Goal: Communication & Community: Answer question/provide support

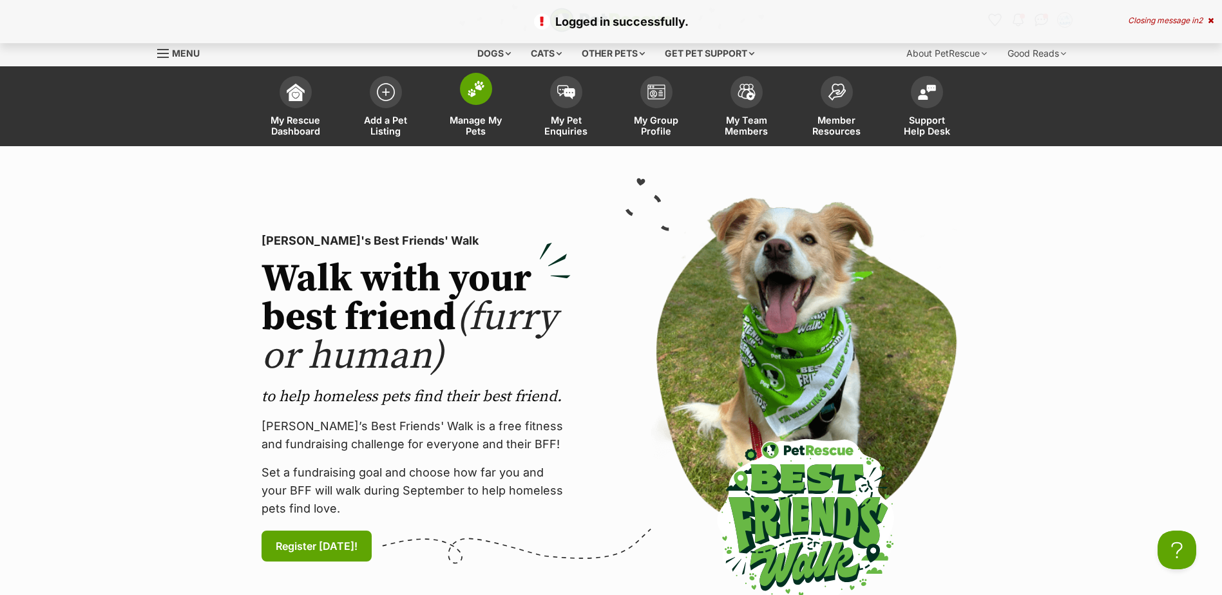
click at [474, 96] on img at bounding box center [476, 89] width 18 height 17
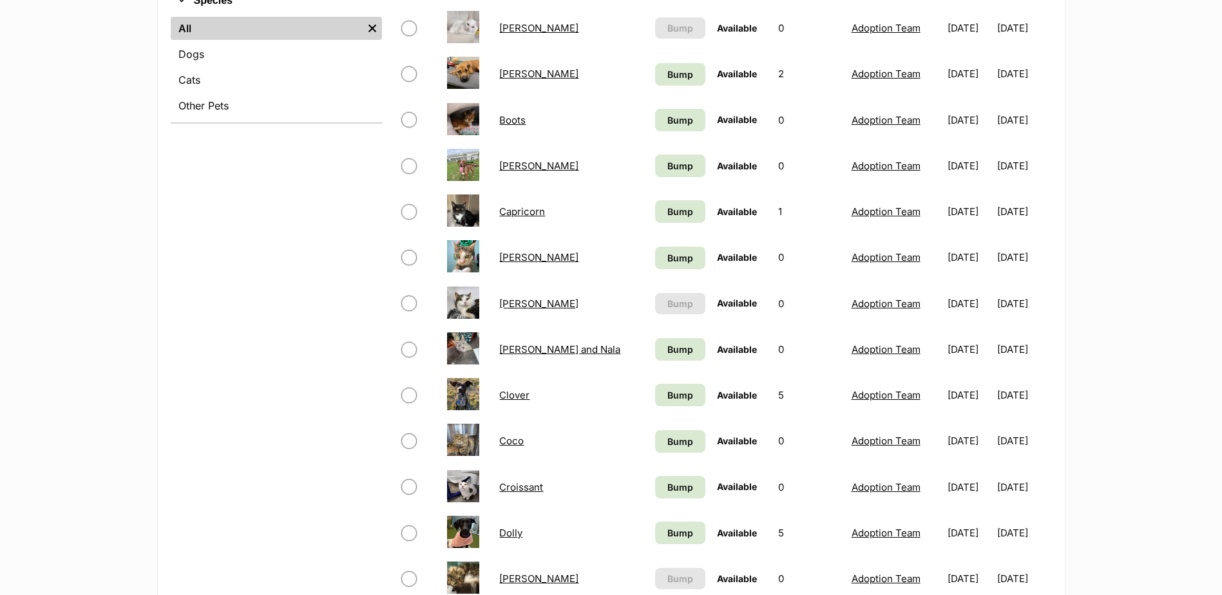
scroll to position [644, 0]
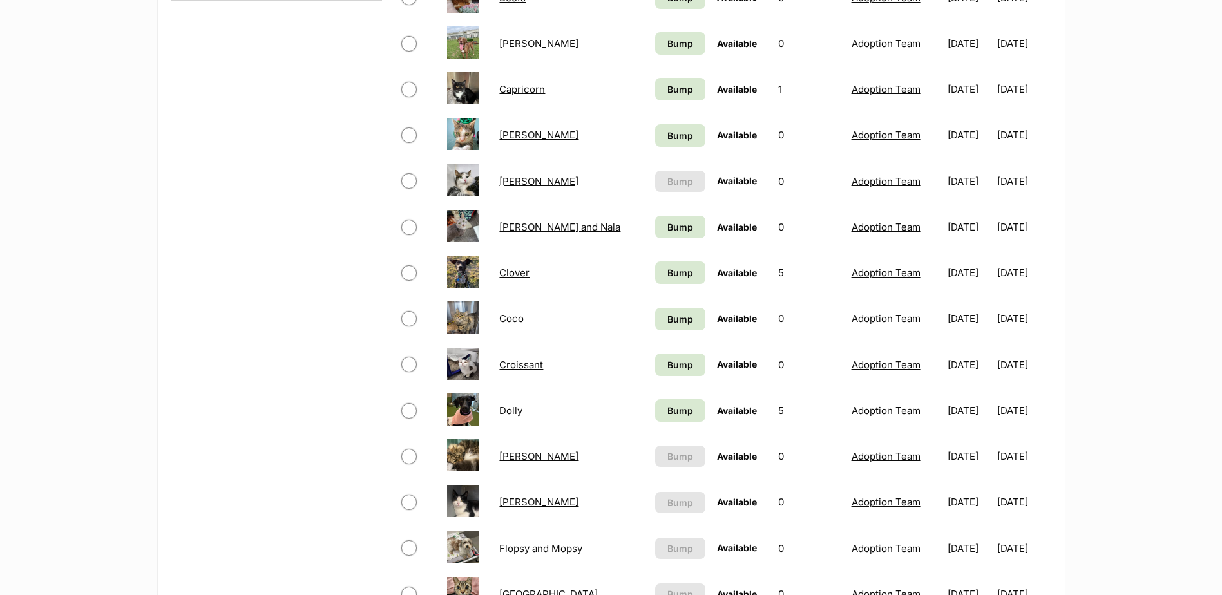
click at [530, 364] on link "Croissant" at bounding box center [521, 365] width 44 height 12
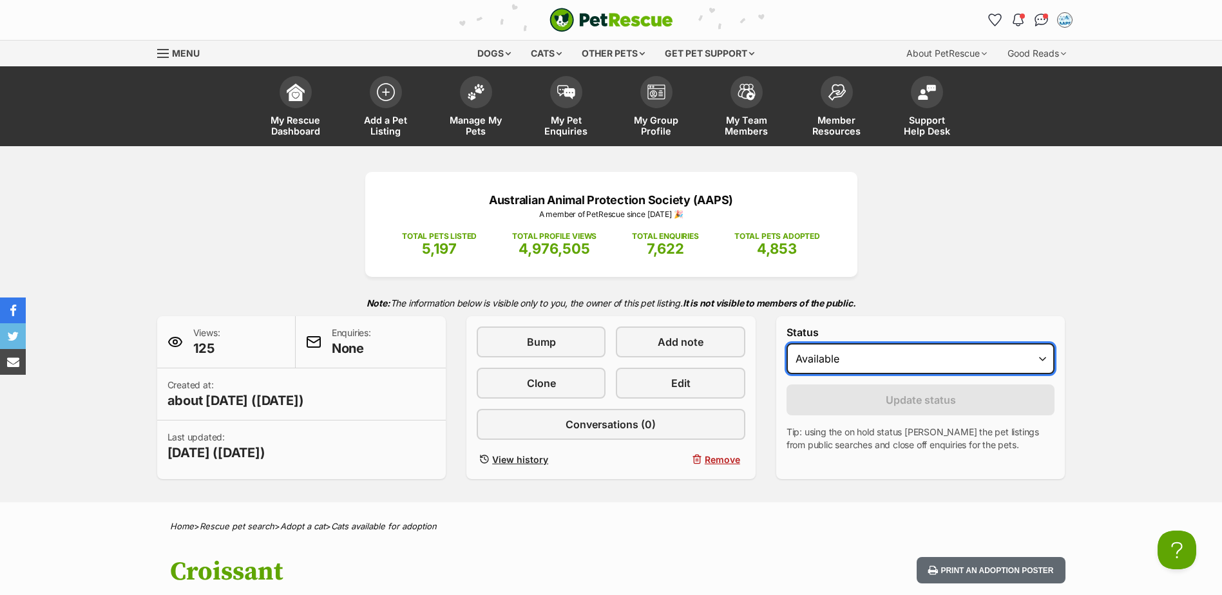
drag, startPoint x: 1038, startPoint y: 356, endPoint x: 1031, endPoint y: 365, distance: 11.1
click at [1038, 356] on select "Draft Available On hold Adopted" at bounding box center [920, 358] width 269 height 31
select select "rehomed"
click at [786, 343] on select "Draft Available On hold Adopted" at bounding box center [920, 358] width 269 height 31
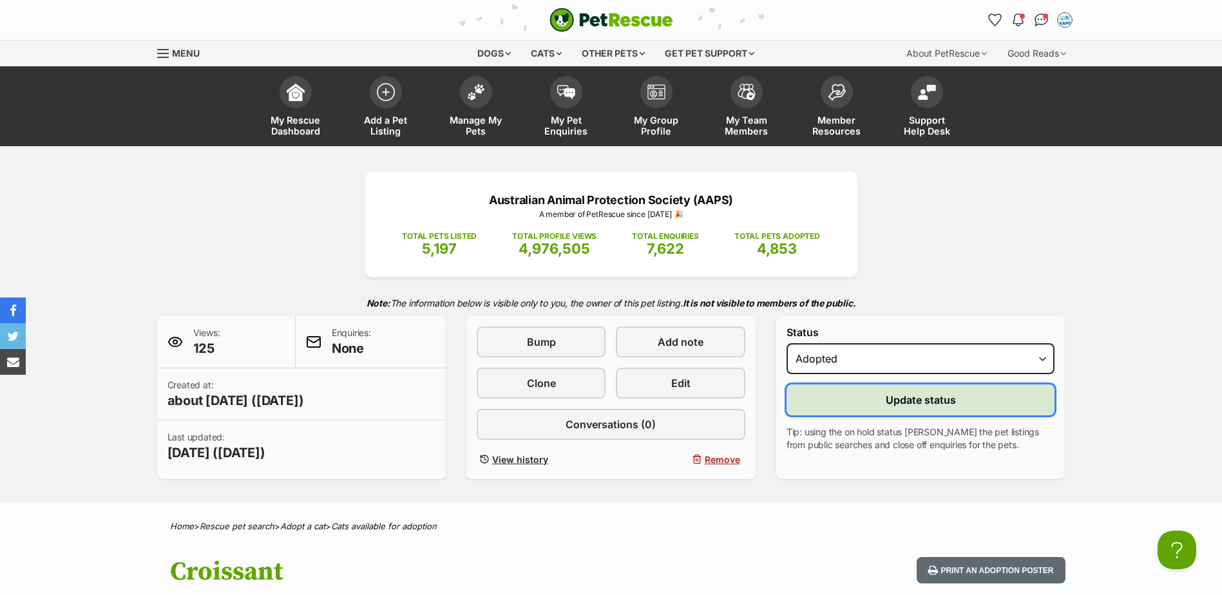
click at [906, 397] on span "Update status" at bounding box center [921, 399] width 70 height 15
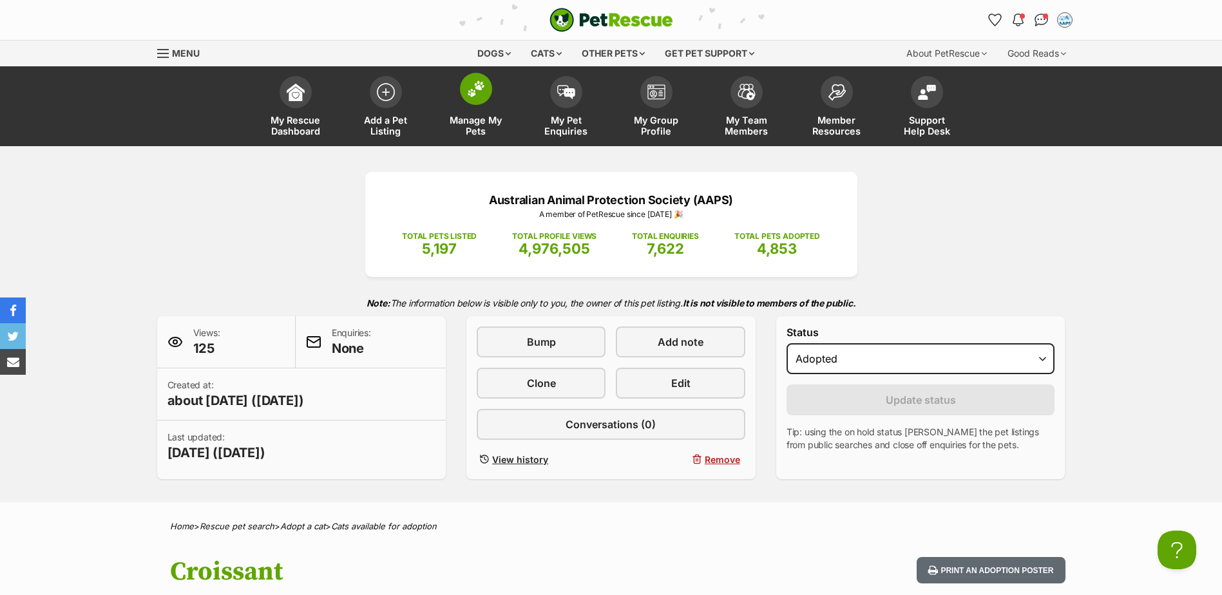
click at [487, 96] on span at bounding box center [476, 89] width 32 height 32
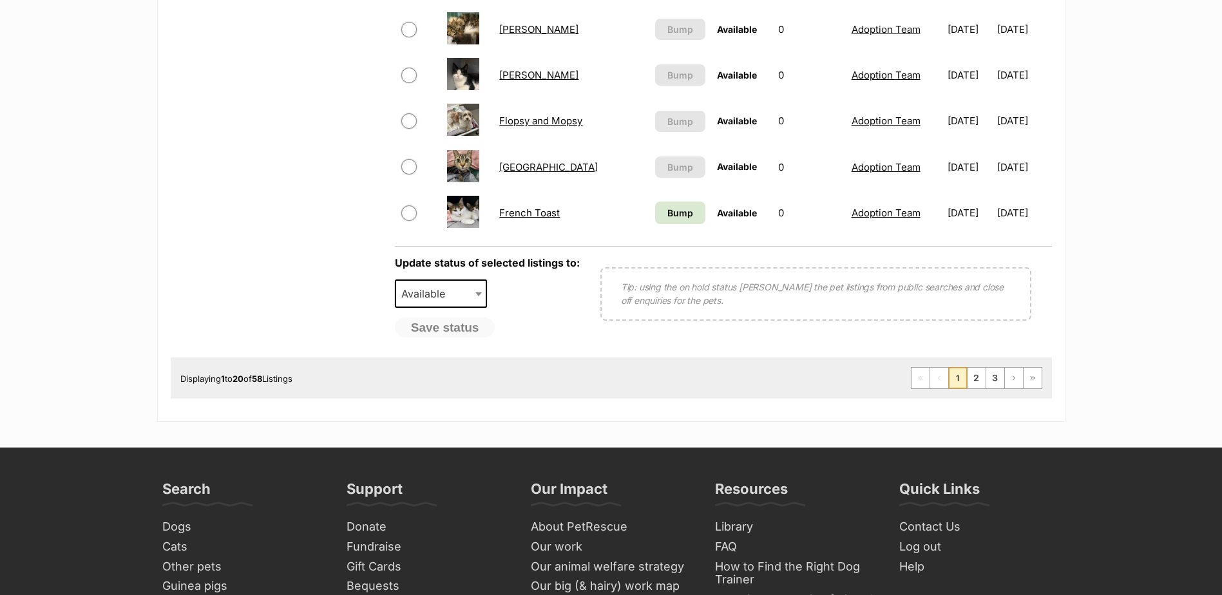
scroll to position [1095, 0]
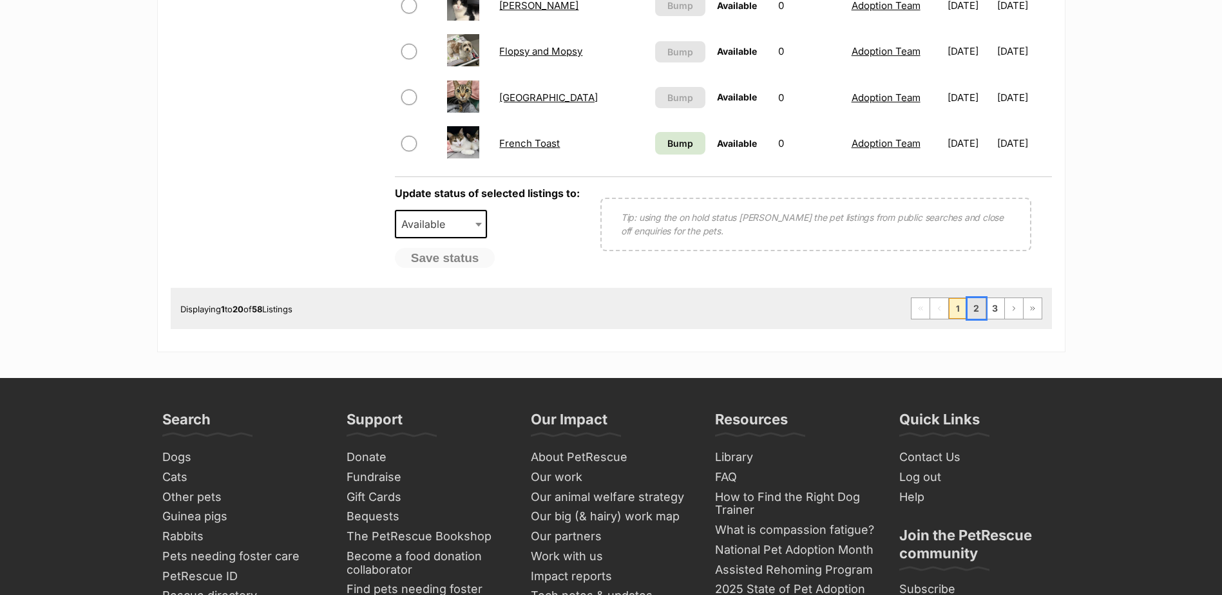
click at [975, 312] on link "2" at bounding box center [976, 308] width 18 height 21
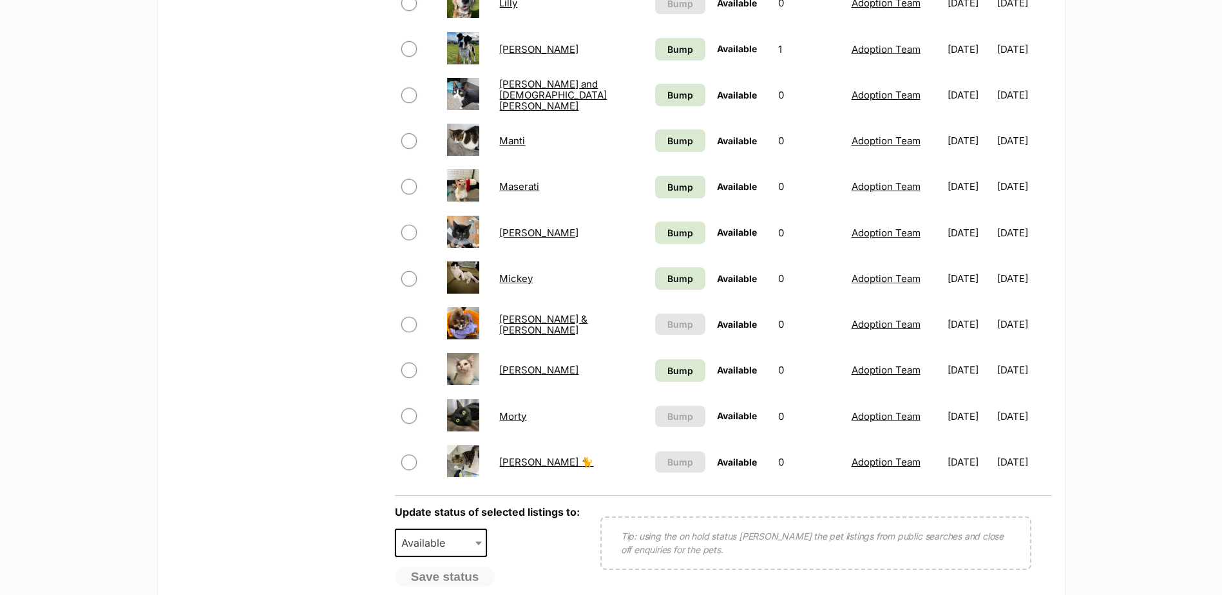
scroll to position [902, 0]
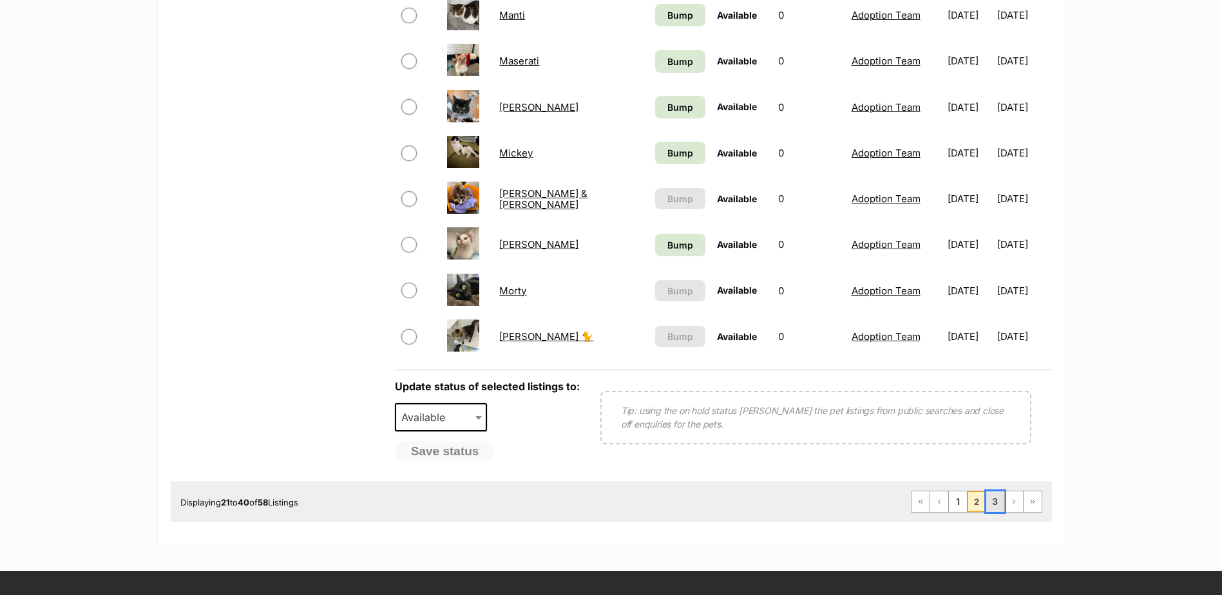
click at [997, 504] on link "3" at bounding box center [995, 501] width 18 height 21
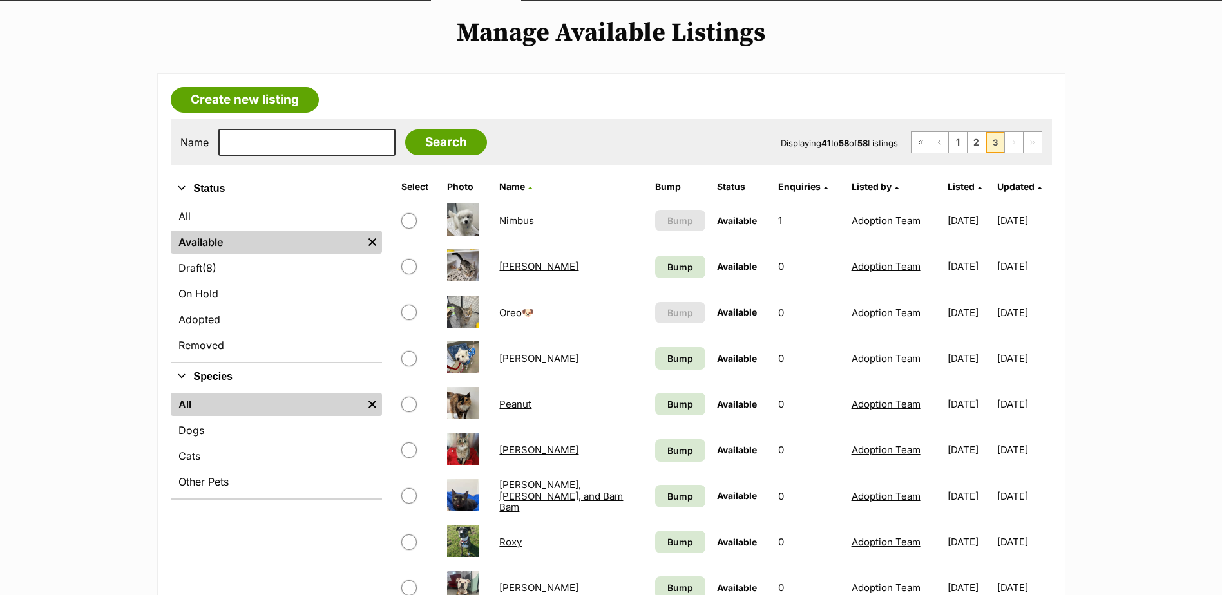
scroll to position [193, 0]
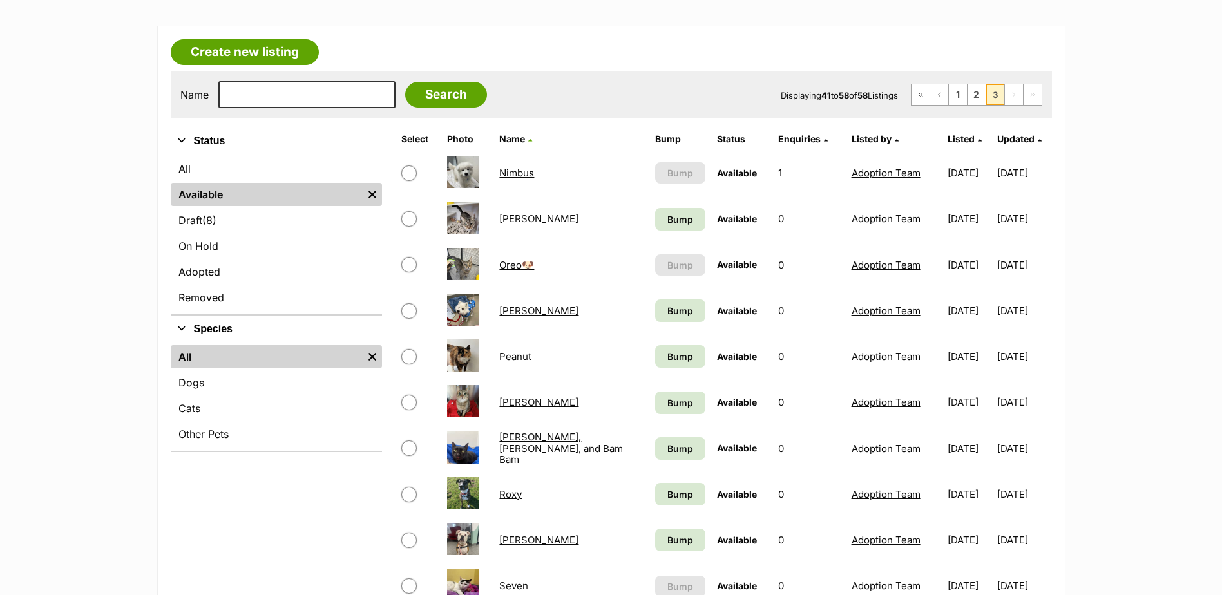
click at [509, 403] on link "[PERSON_NAME]" at bounding box center [538, 402] width 79 height 12
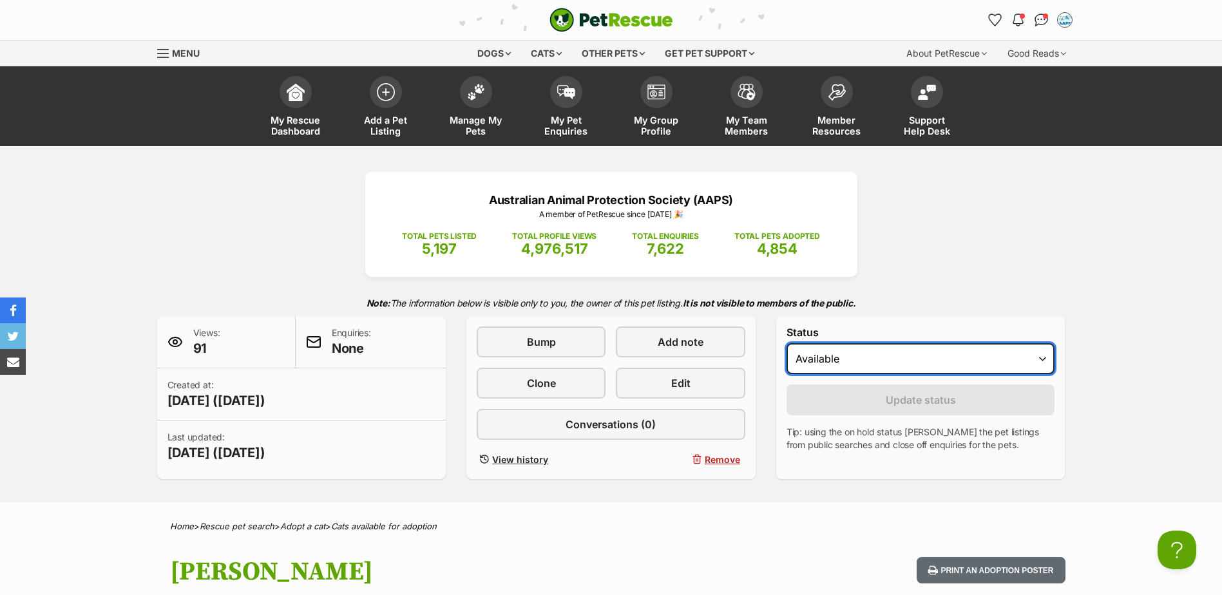
click at [1041, 361] on select "Draft Available On hold Adopted" at bounding box center [920, 358] width 269 height 31
select select "rehomed"
click at [786, 343] on select "Draft Available On hold Adopted" at bounding box center [920, 358] width 269 height 31
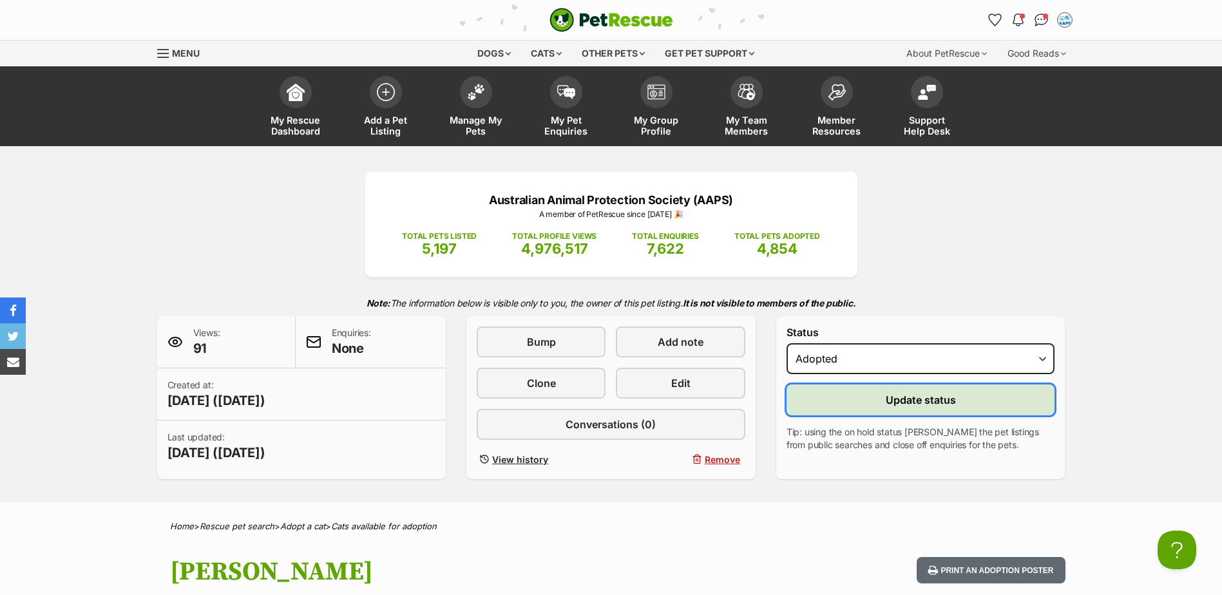
click at [924, 403] on span "Update status" at bounding box center [921, 399] width 70 height 15
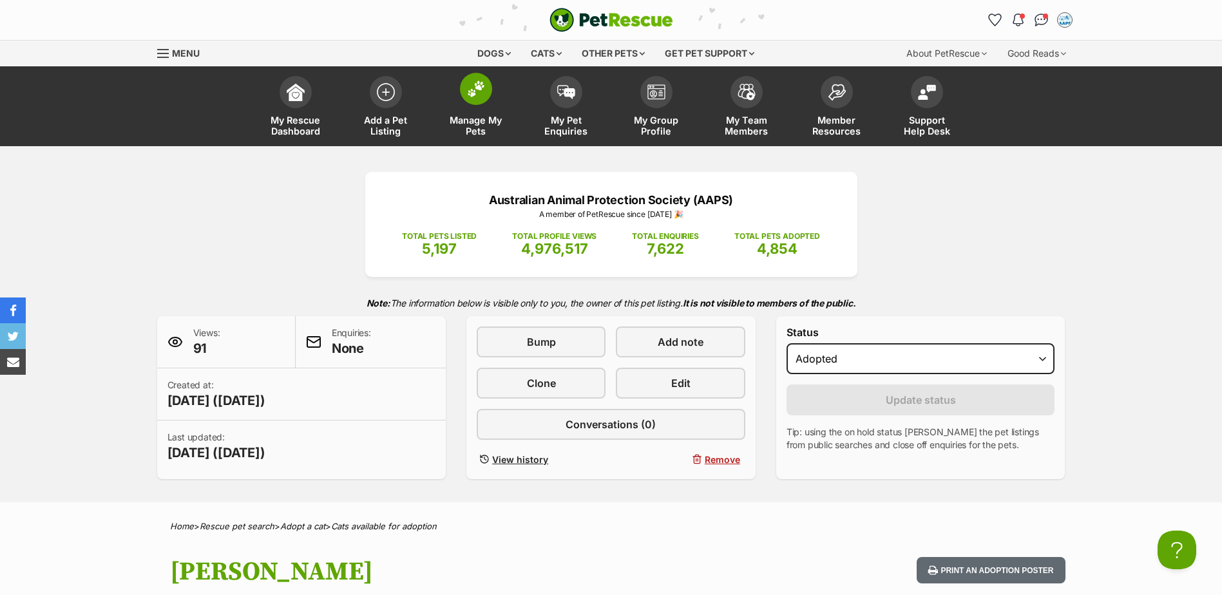
click at [475, 91] on img at bounding box center [476, 89] width 18 height 17
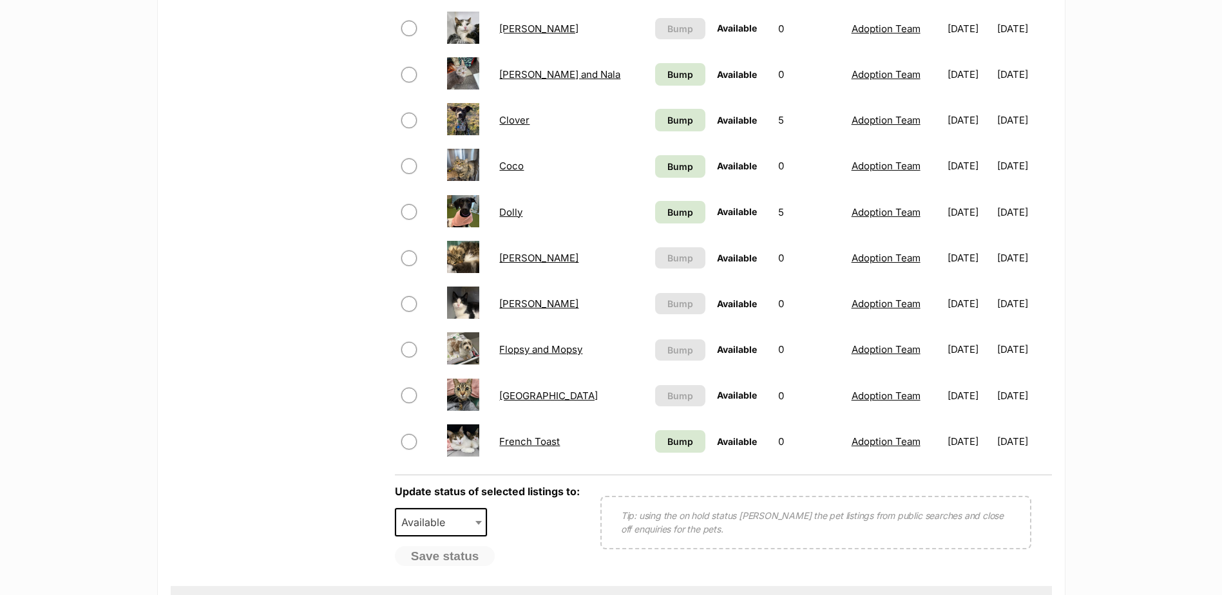
scroll to position [902, 0]
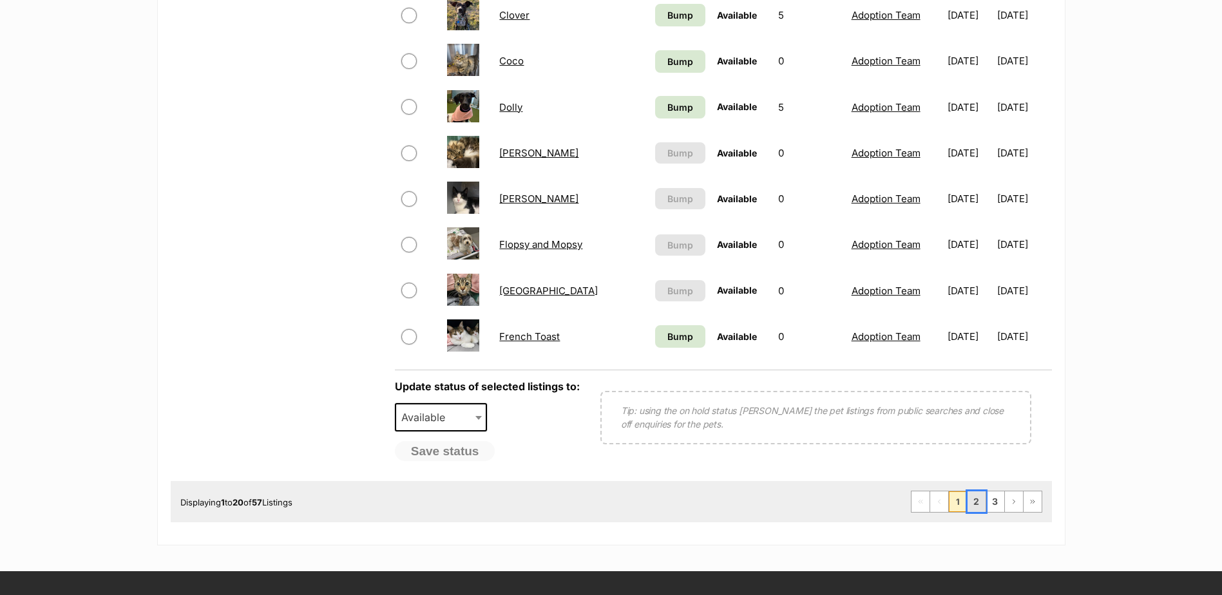
click at [978, 503] on link "2" at bounding box center [976, 501] width 18 height 21
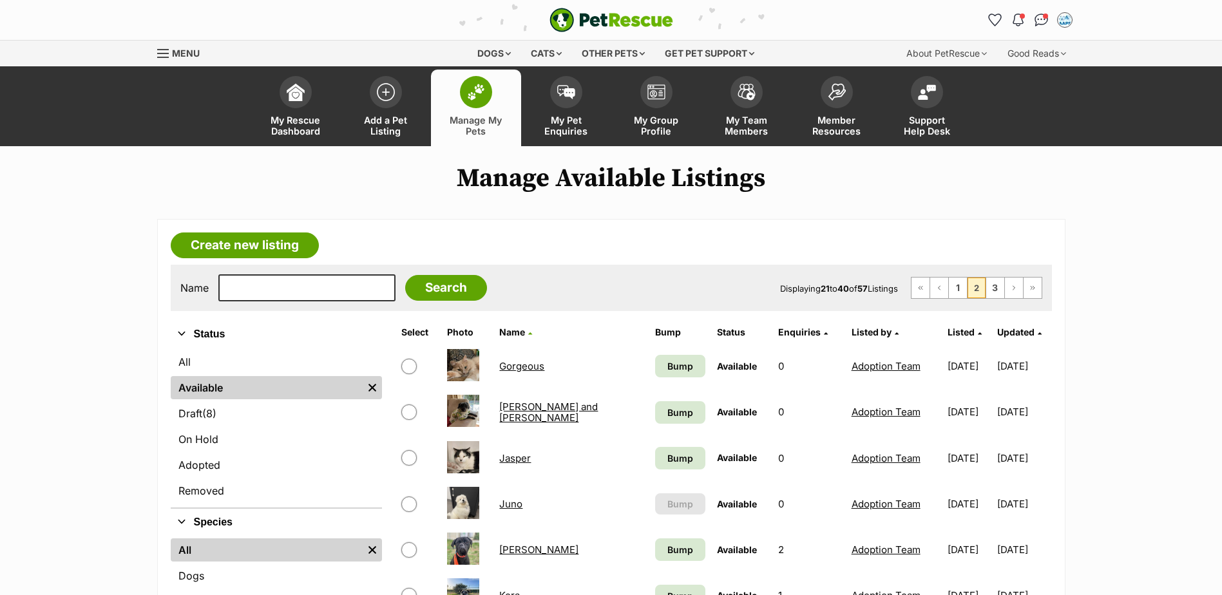
click at [513, 364] on link "Gorgeous" at bounding box center [521, 366] width 45 height 12
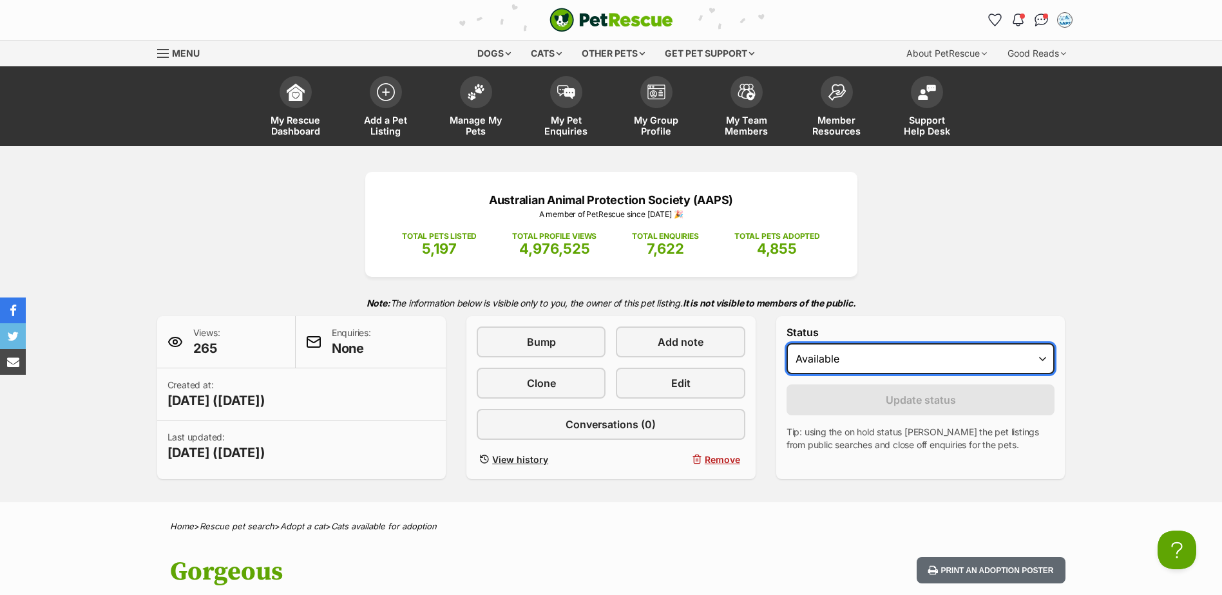
click at [1039, 357] on select "Draft Available On hold Adopted" at bounding box center [920, 358] width 269 height 31
select select "rehomed"
click at [786, 343] on select "Draft Available On hold Adopted" at bounding box center [920, 358] width 269 height 31
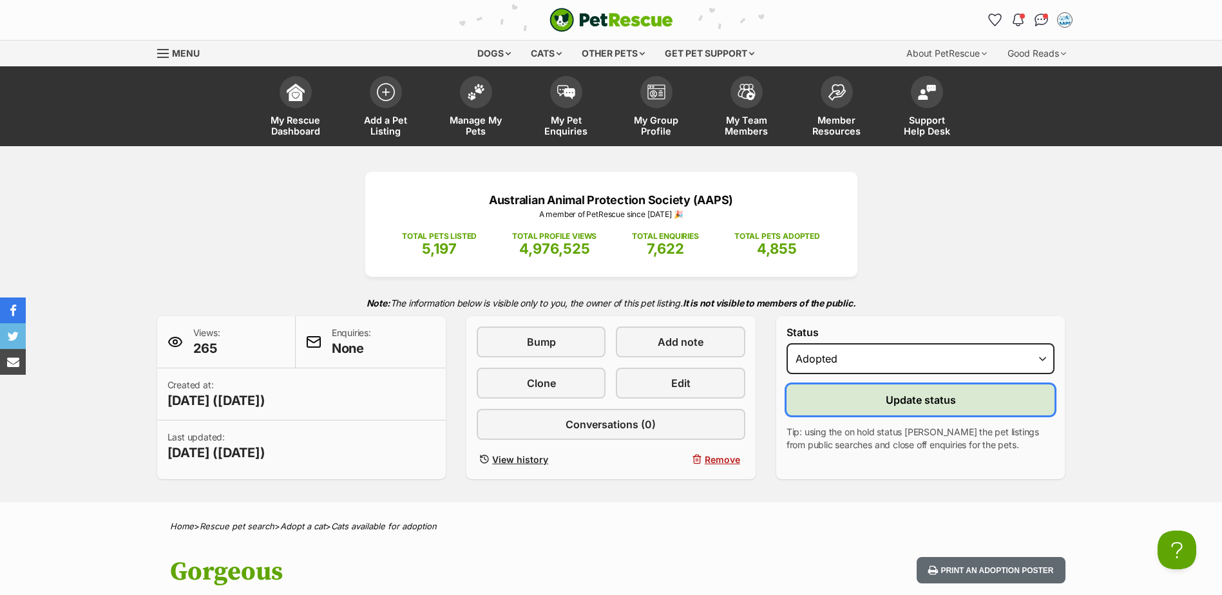
click at [924, 397] on span "Update status" at bounding box center [921, 399] width 70 height 15
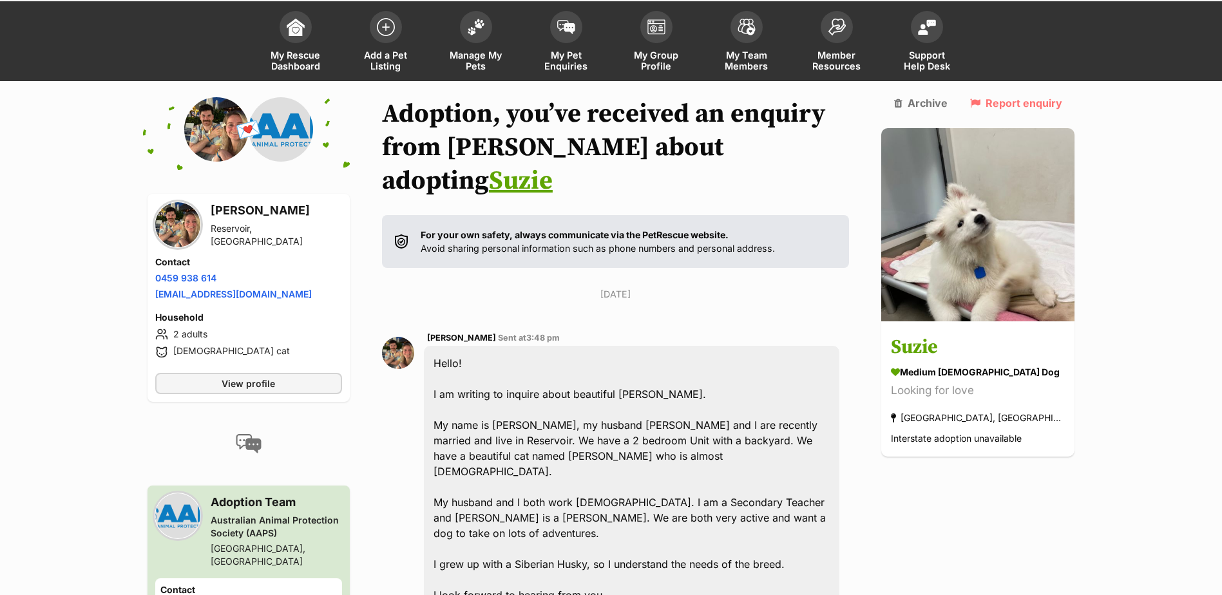
scroll to position [205, 0]
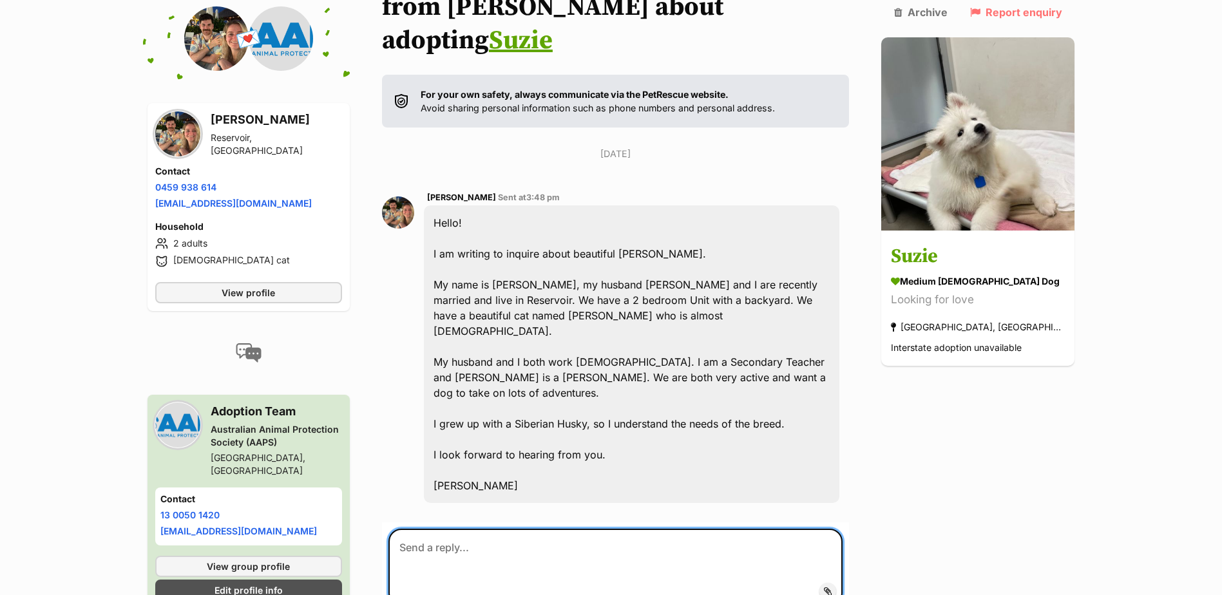
click at [477, 529] on textarea at bounding box center [615, 567] width 455 height 77
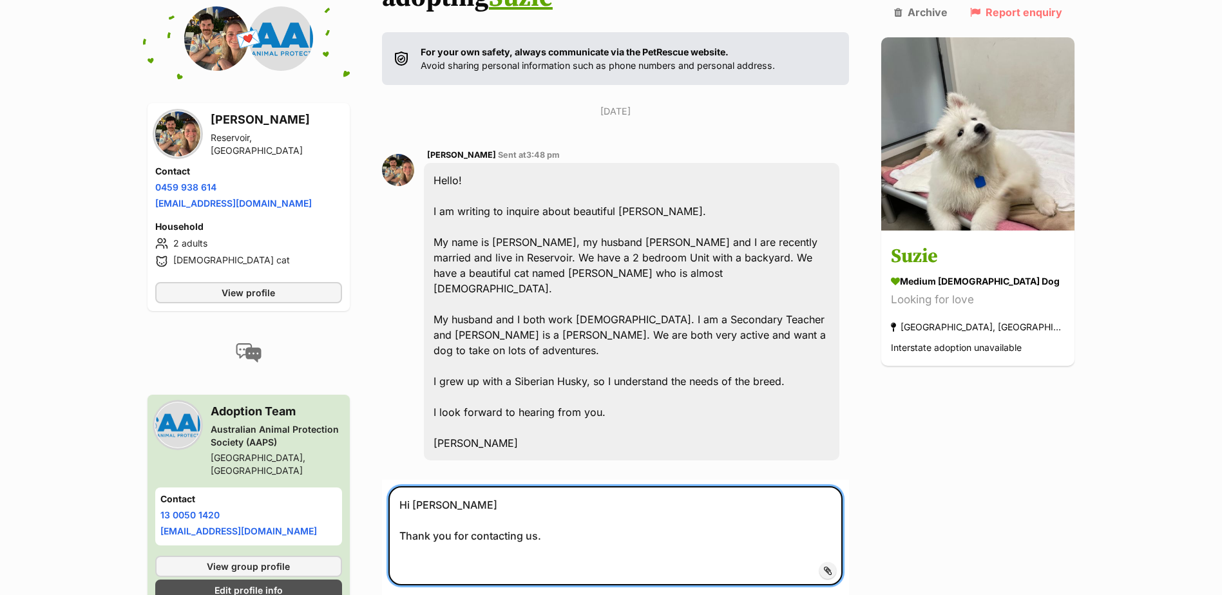
scroll to position [270, 0]
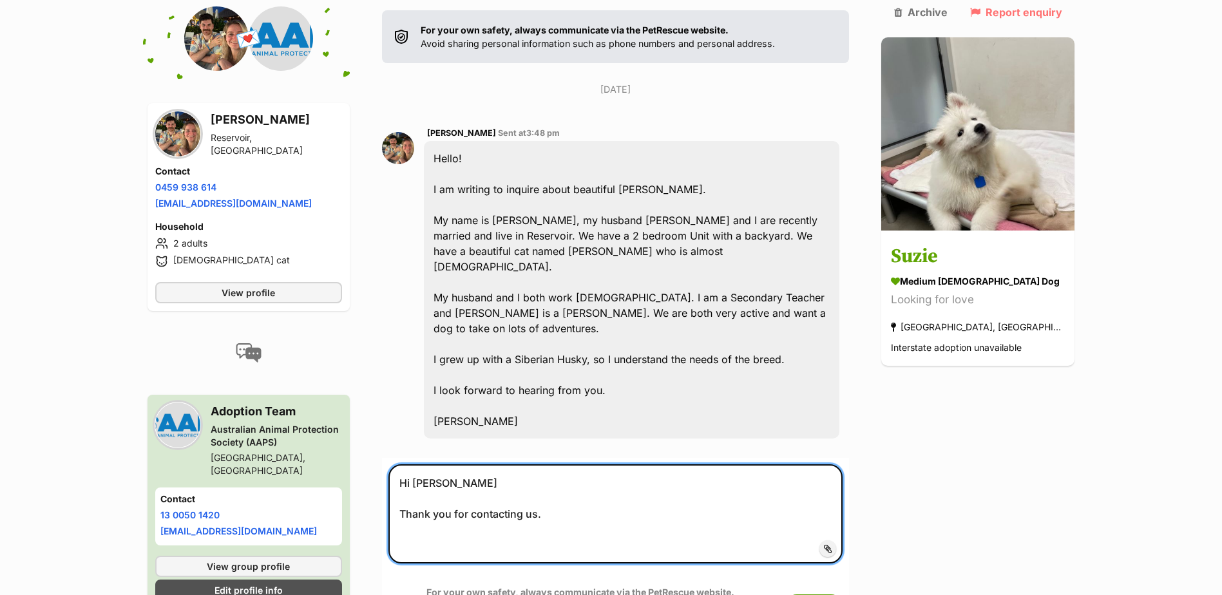
click at [437, 465] on textarea "Hi Stephanie Thank you for contacting us." at bounding box center [615, 513] width 455 height 99
click at [415, 471] on textarea "Hi Stephanie Thank you for contacting us." at bounding box center [615, 513] width 455 height 99
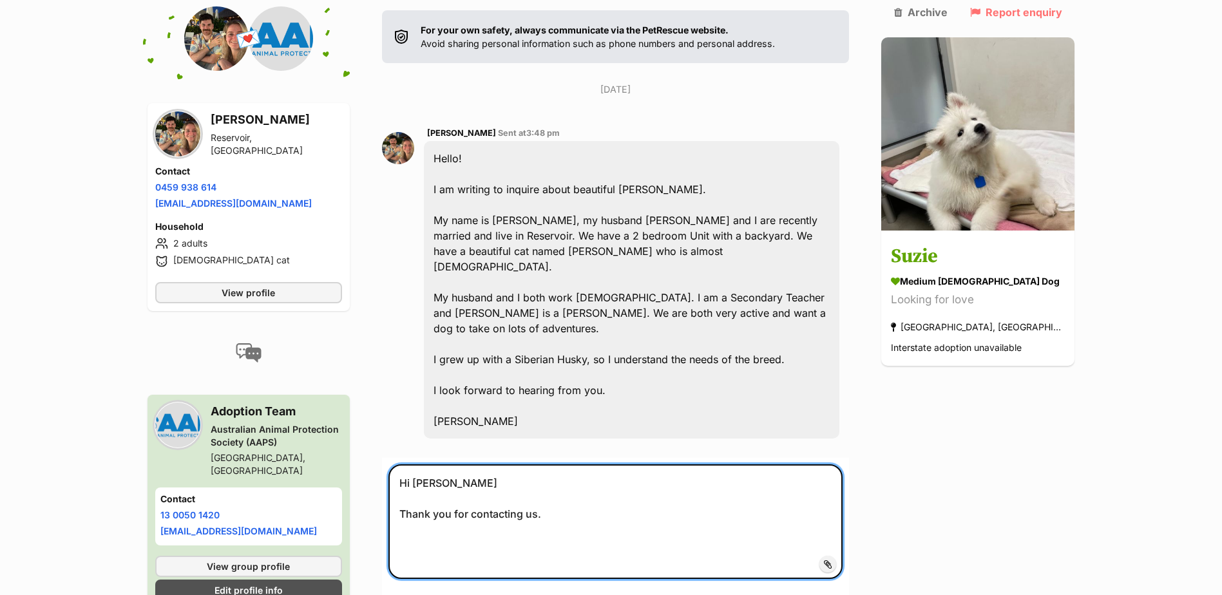
paste textarea "Puppies require a great deal of care, attention, and company – especially in th…"
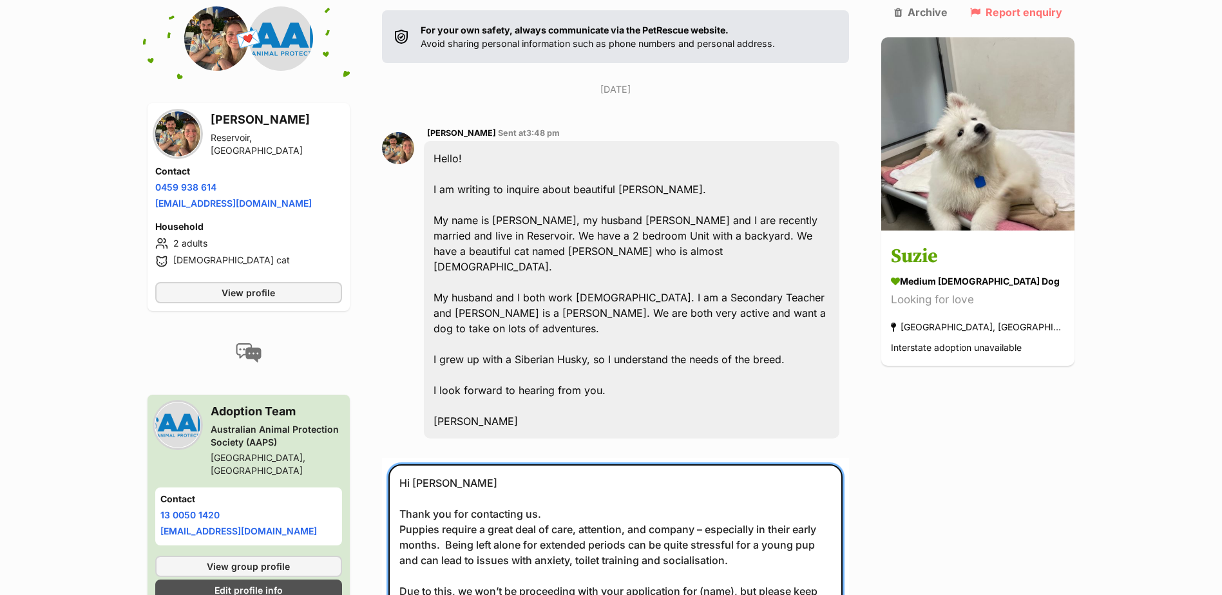
click at [579, 464] on textarea "Hi Stephanie Thank you for contacting us. Puppies require a great deal of care,…" at bounding box center [615, 567] width 455 height 207
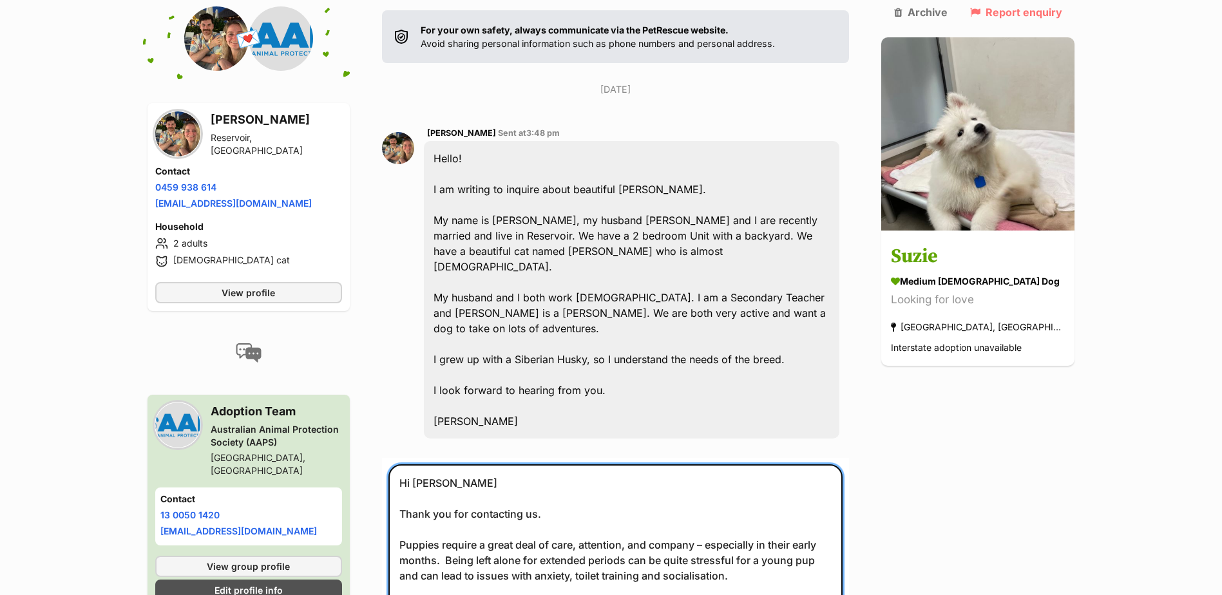
click at [725, 544] on textarea "Hi Stephanie Thank you for contacting us. Puppies require a great deal of care,…" at bounding box center [615, 575] width 455 height 223
click at [715, 541] on textarea "Hi Stephanie Thank you for contacting us. Puppies require a great deal of care,…" at bounding box center [615, 575] width 455 height 223
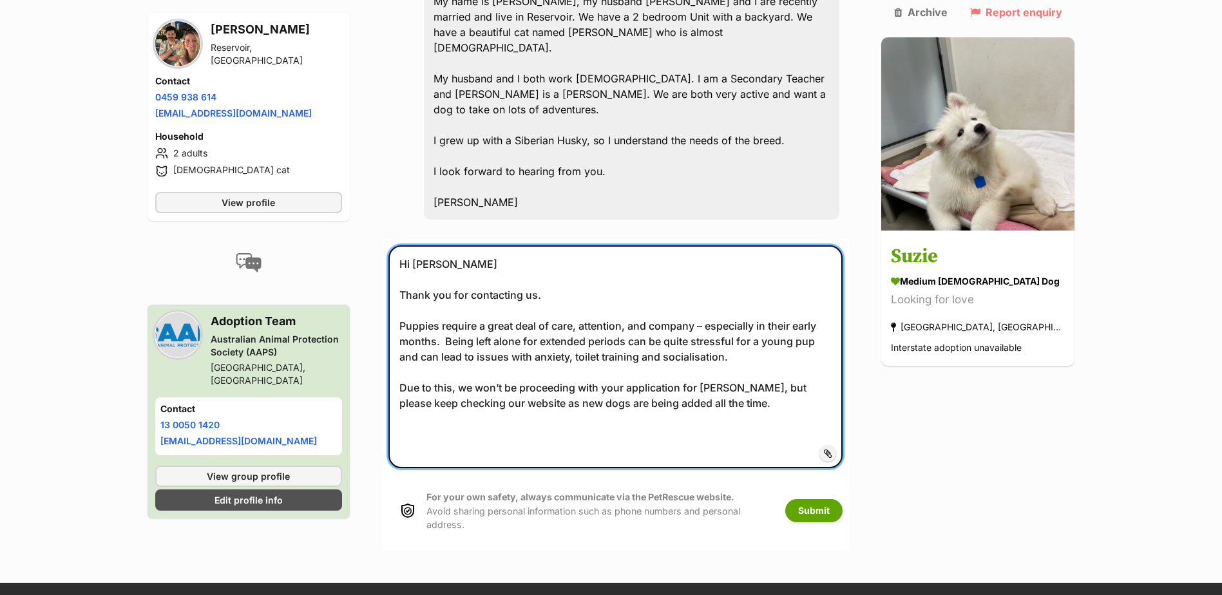
scroll to position [527, 0]
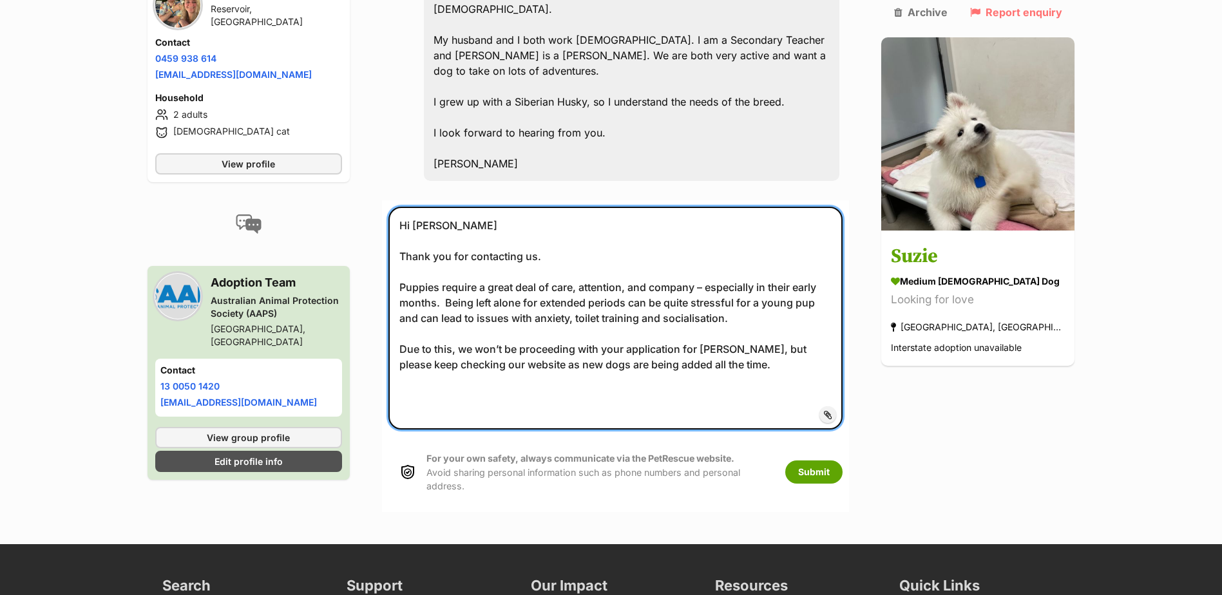
click at [752, 304] on textarea "Hi Stephanie Thank you for contacting us. Puppies require a great deal of care,…" at bounding box center [615, 318] width 455 height 223
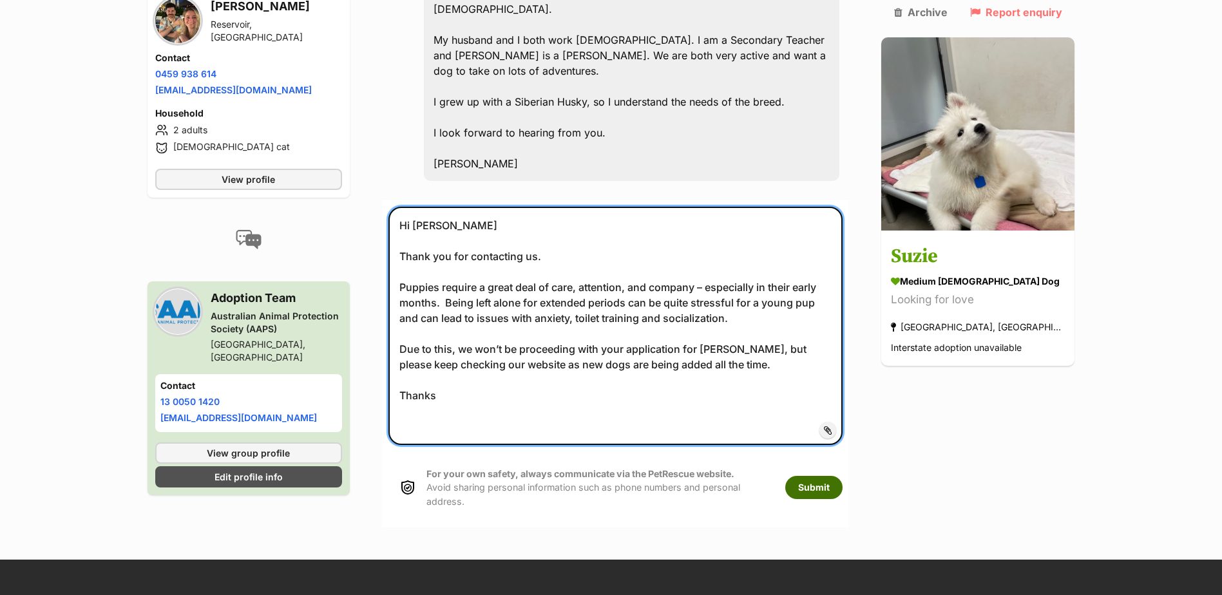
type textarea "Hi Stephanie Thank you for contacting us. Puppies require a great deal of care,…"
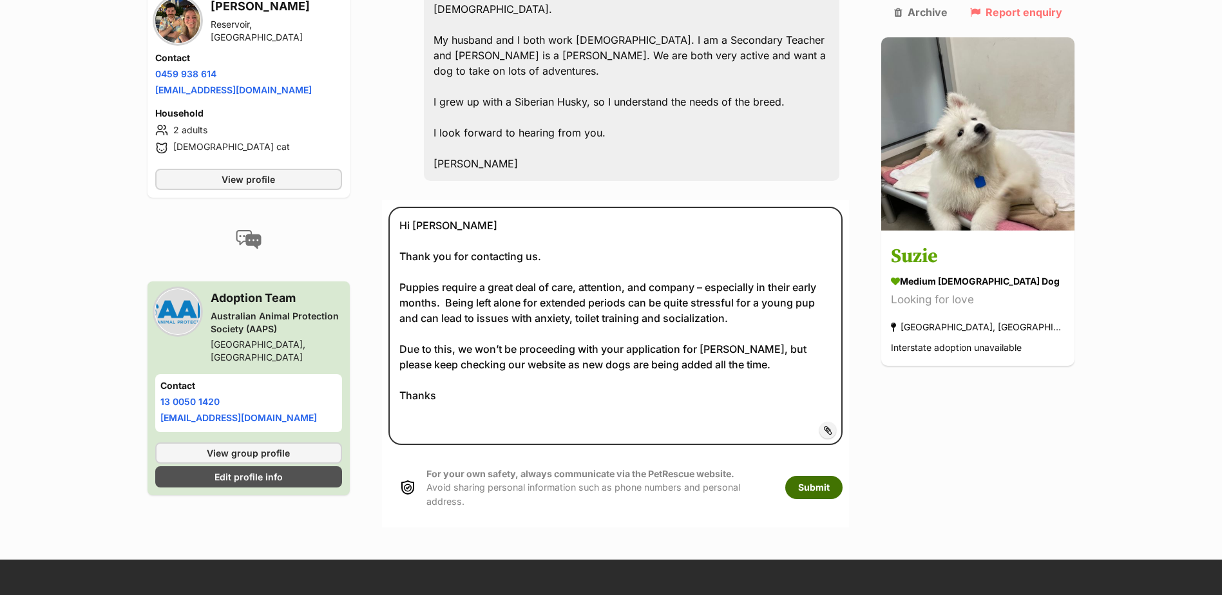
click at [842, 476] on button "Submit" at bounding box center [813, 487] width 57 height 23
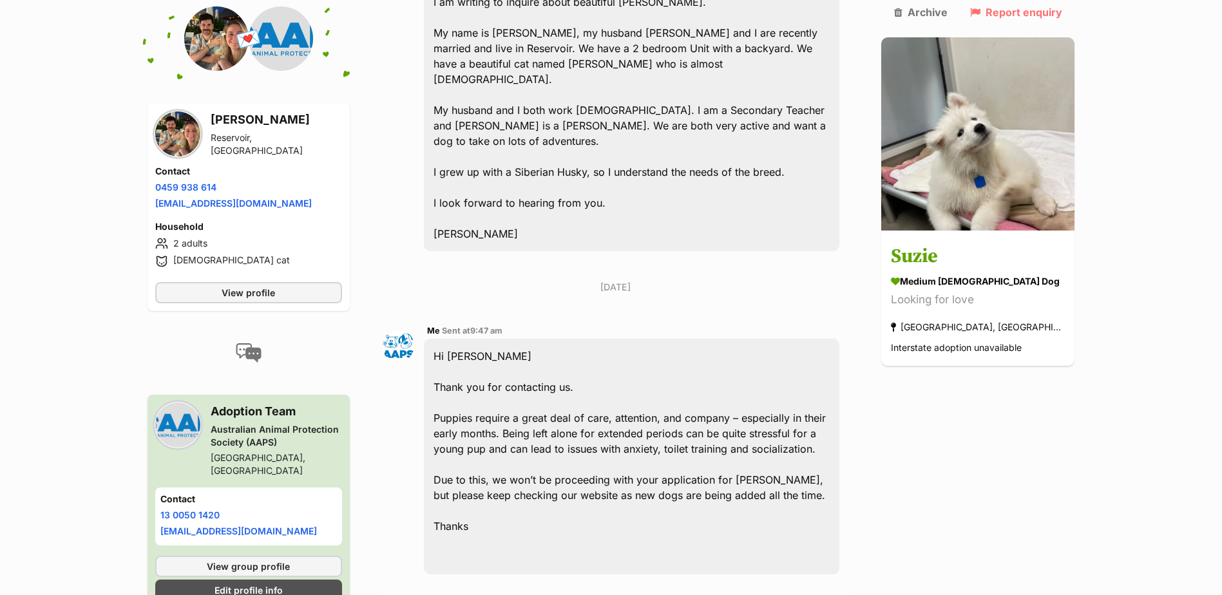
scroll to position [544, 0]
